Goal: Information Seeking & Learning: Understand process/instructions

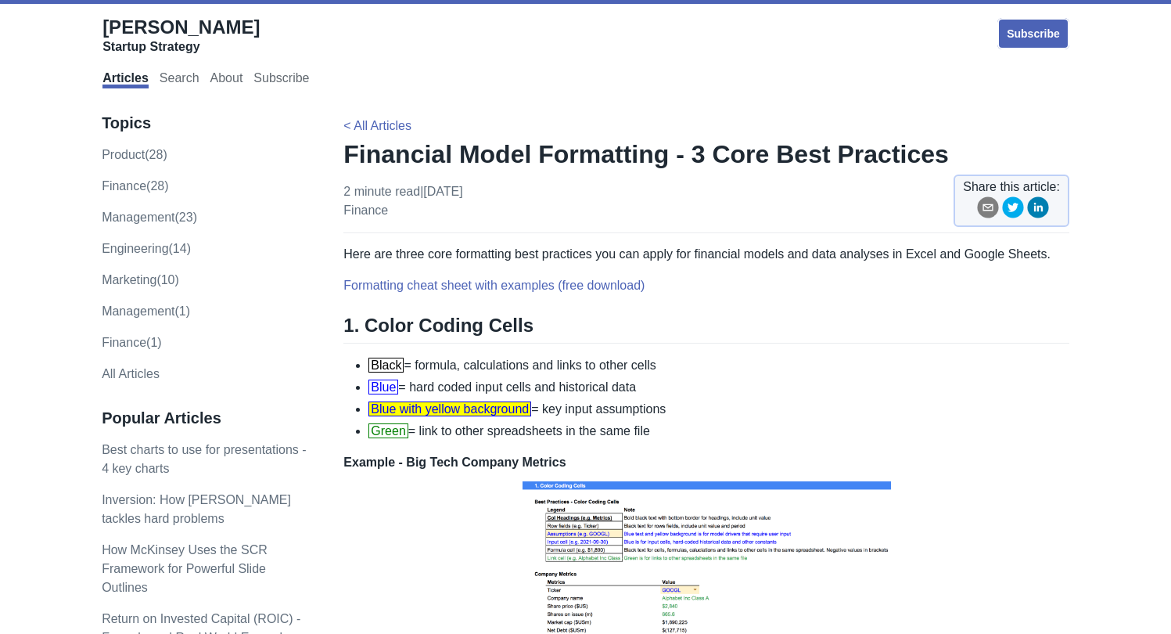
scroll to position [235, 0]
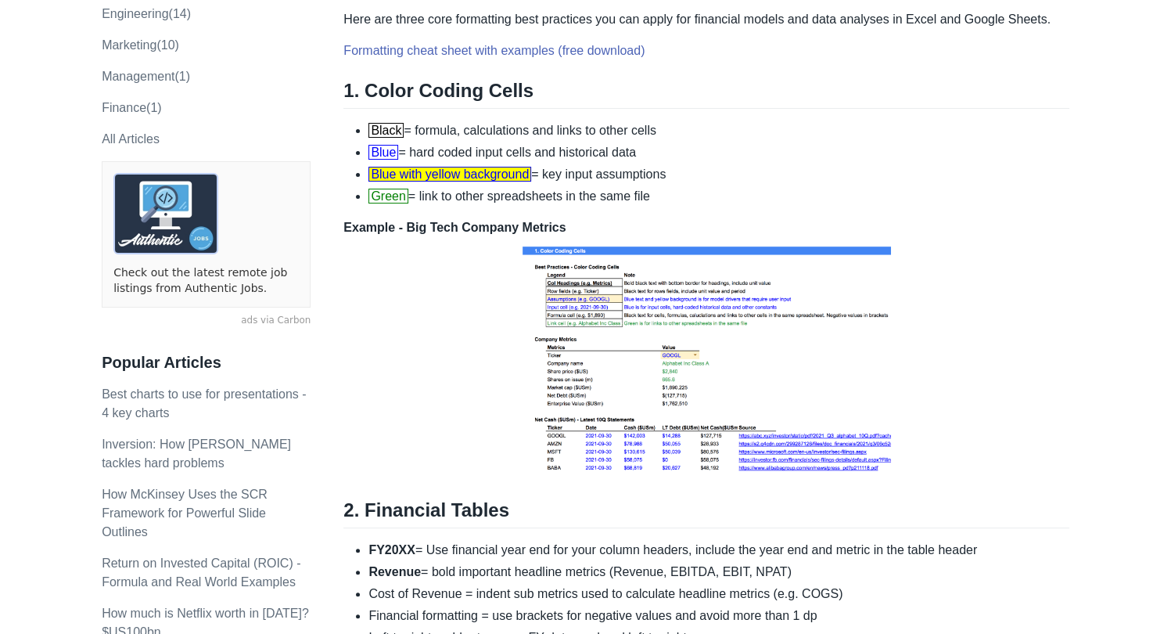
drag, startPoint x: 421, startPoint y: 148, endPoint x: 644, endPoint y: 150, distance: 223.0
click at [644, 150] on li "Blue = hard coded input cells and historical data" at bounding box center [718, 152] width 701 height 19
drag, startPoint x: 644, startPoint y: 150, endPoint x: 573, endPoint y: 178, distance: 76.3
click at [573, 178] on li "Blue with yellow background = key input assumptions" at bounding box center [718, 174] width 701 height 19
drag, startPoint x: 547, startPoint y: 174, endPoint x: 659, endPoint y: 174, distance: 112.6
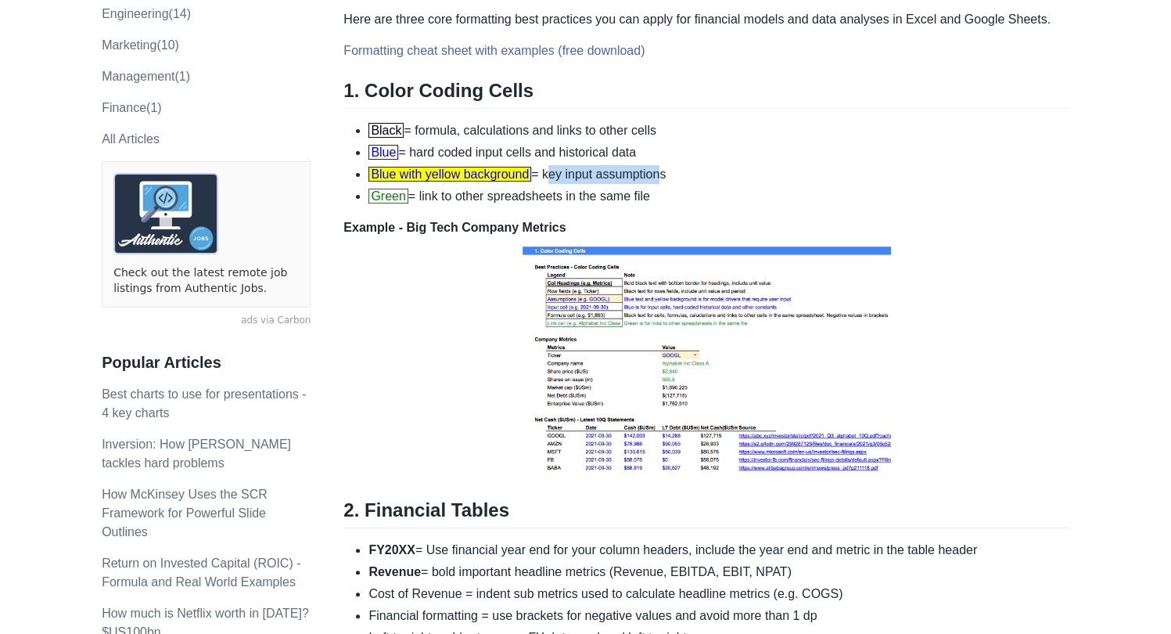
click at [659, 174] on li "Blue with yellow background = key input assumptions" at bounding box center [718, 174] width 701 height 19
click at [525, 191] on li "Green = link to other spreadsheets in the same file" at bounding box center [718, 196] width 701 height 19
drag, startPoint x: 429, startPoint y: 192, endPoint x: 559, endPoint y: 192, distance: 129.1
click at [559, 192] on li "Green = link to other spreadsheets in the same file" at bounding box center [718, 196] width 701 height 19
drag, startPoint x: 559, startPoint y: 192, endPoint x: 462, endPoint y: 321, distance: 160.4
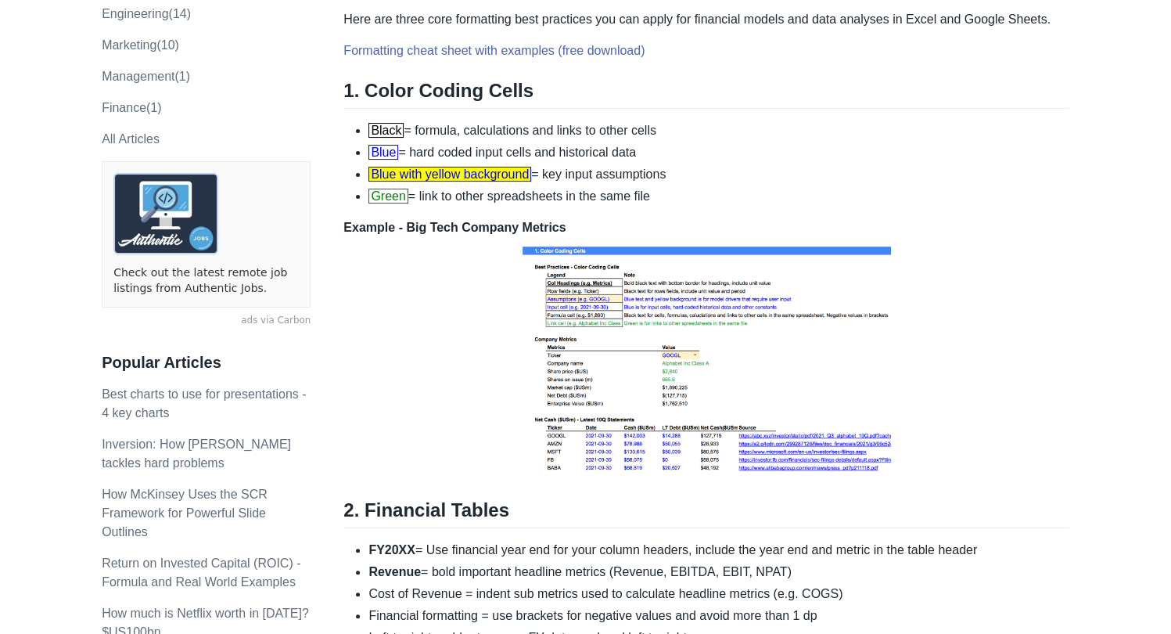
click at [462, 321] on p "Example - Big Tech Company Metrics" at bounding box center [706, 348] width 726 height 261
click at [422, 319] on p "Example - Big Tech Company Metrics" at bounding box center [706, 348] width 726 height 261
